Goal: Information Seeking & Learning: Learn about a topic

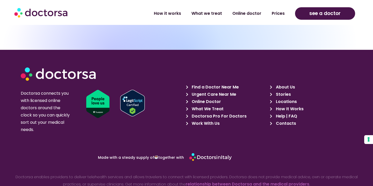
scroll to position [1559, 0]
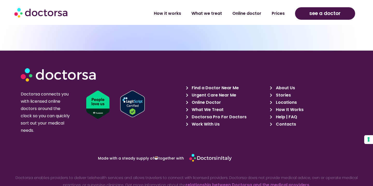
click at [187, 115] on icon at bounding box center [188, 117] width 5 height 4
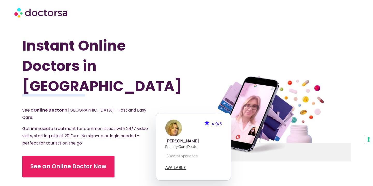
scroll to position [0, 0]
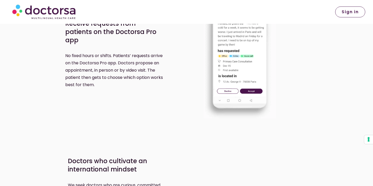
scroll to position [391, 0]
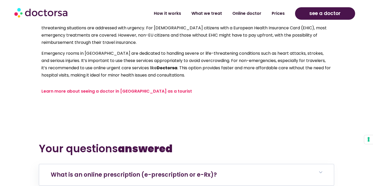
scroll to position [2987, 0]
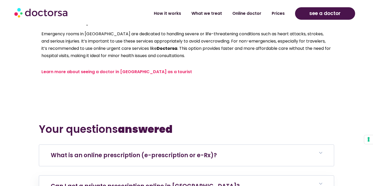
click at [149, 151] on link "What is an online prescription (e-prescription or e-Rx)?" at bounding box center [134, 155] width 166 height 8
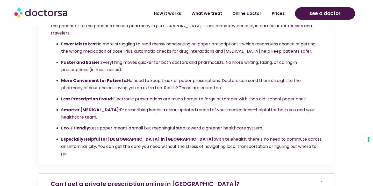
scroll to position [3149, 0]
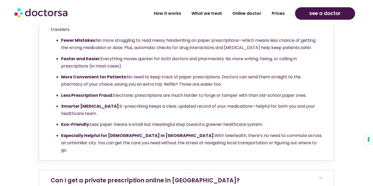
click at [156, 170] on h6 "Can I get a private prescription online in [GEOGRAPHIC_DATA]?" at bounding box center [186, 180] width 295 height 21
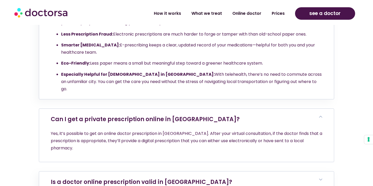
scroll to position [3211, 0]
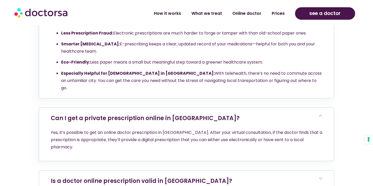
click at [157, 177] on link "Is a doctor online prescription valid in [GEOGRAPHIC_DATA]?" at bounding box center [141, 181] width 181 height 8
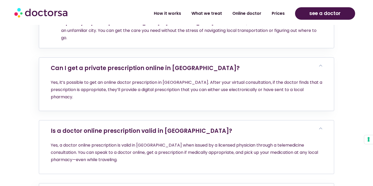
scroll to position [3263, 0]
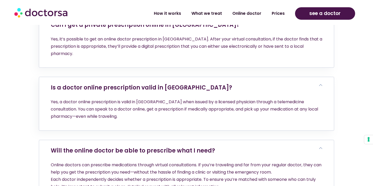
scroll to position [3338, 0]
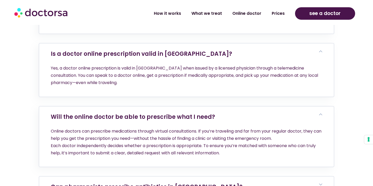
click at [158, 183] on link "Can pharmacists prescribe antibiotics in [GEOGRAPHIC_DATA]?" at bounding box center [147, 187] width 192 height 8
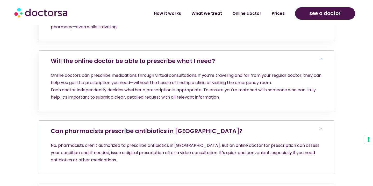
scroll to position [3394, 0]
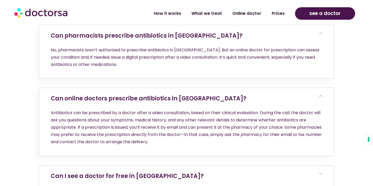
scroll to position [3499, 0]
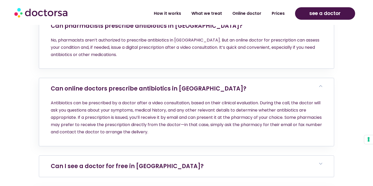
click at [159, 155] on h6 "Can I see a doctor for free in [GEOGRAPHIC_DATA]?" at bounding box center [186, 165] width 295 height 21
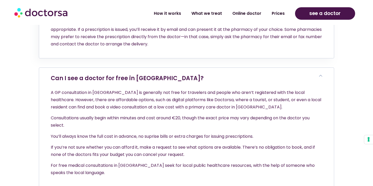
scroll to position [3587, 0]
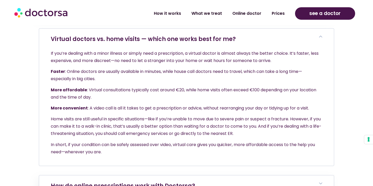
scroll to position [3765, 0]
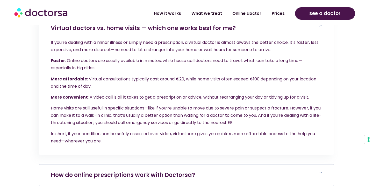
click at [167, 164] on h6 "How do online prescriptions work with Doctorsa?" at bounding box center [186, 174] width 295 height 21
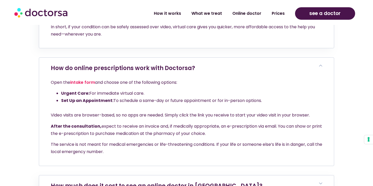
scroll to position [3883, 0]
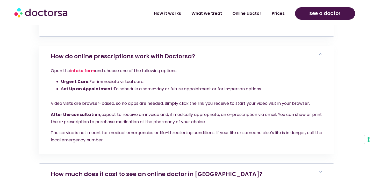
click at [168, 170] on link "How much does it cost to see an online doctor in [GEOGRAPHIC_DATA]?" at bounding box center [157, 174] width 212 height 8
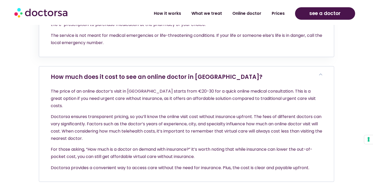
scroll to position [4004, 0]
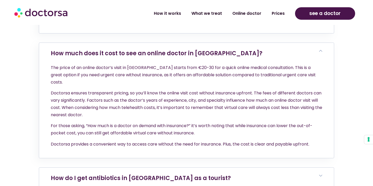
click at [168, 174] on link "How do I get antibiotics in [GEOGRAPHIC_DATA] as a tourist?" at bounding box center [141, 178] width 180 height 8
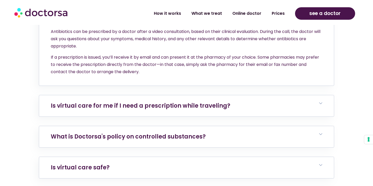
scroll to position [4194, 0]
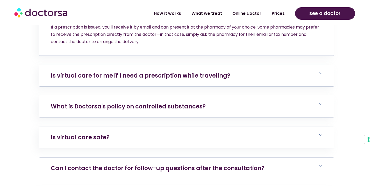
click at [160, 164] on link "Can I contact the doctor for follow-up questions after the consultation?" at bounding box center [158, 168] width 214 height 8
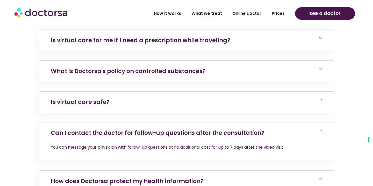
scroll to position [4247, 0]
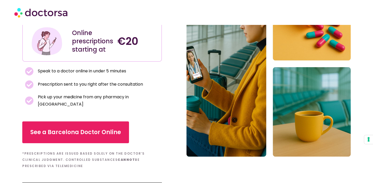
scroll to position [103, 0]
